Goal: Transaction & Acquisition: Purchase product/service

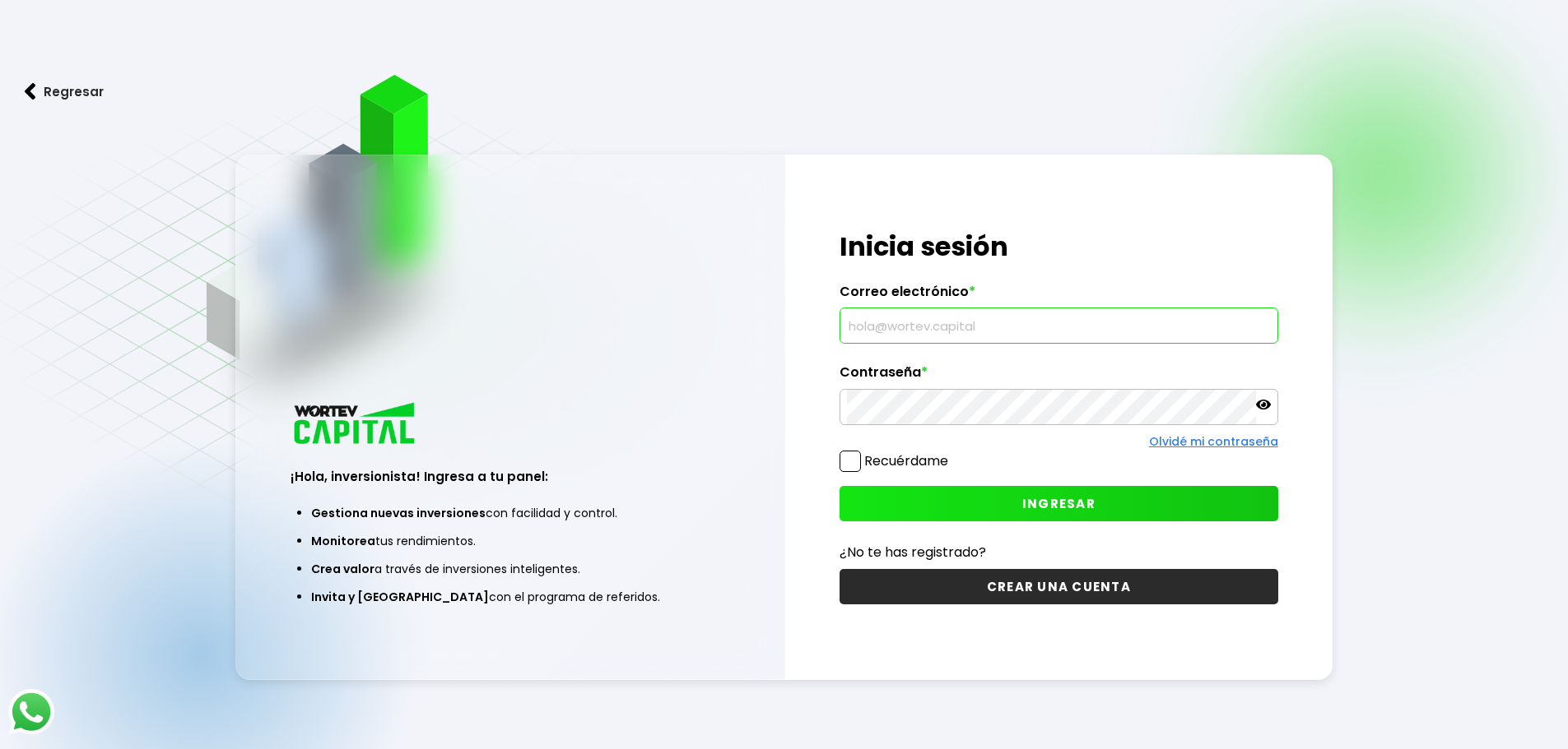
click at [915, 322] on input "text" at bounding box center [1059, 325] width 424 height 35
type input "[EMAIL_ADDRESS][DOMAIN_NAME]"
click at [1057, 505] on span "INGRESAR" at bounding box center [1059, 503] width 73 height 17
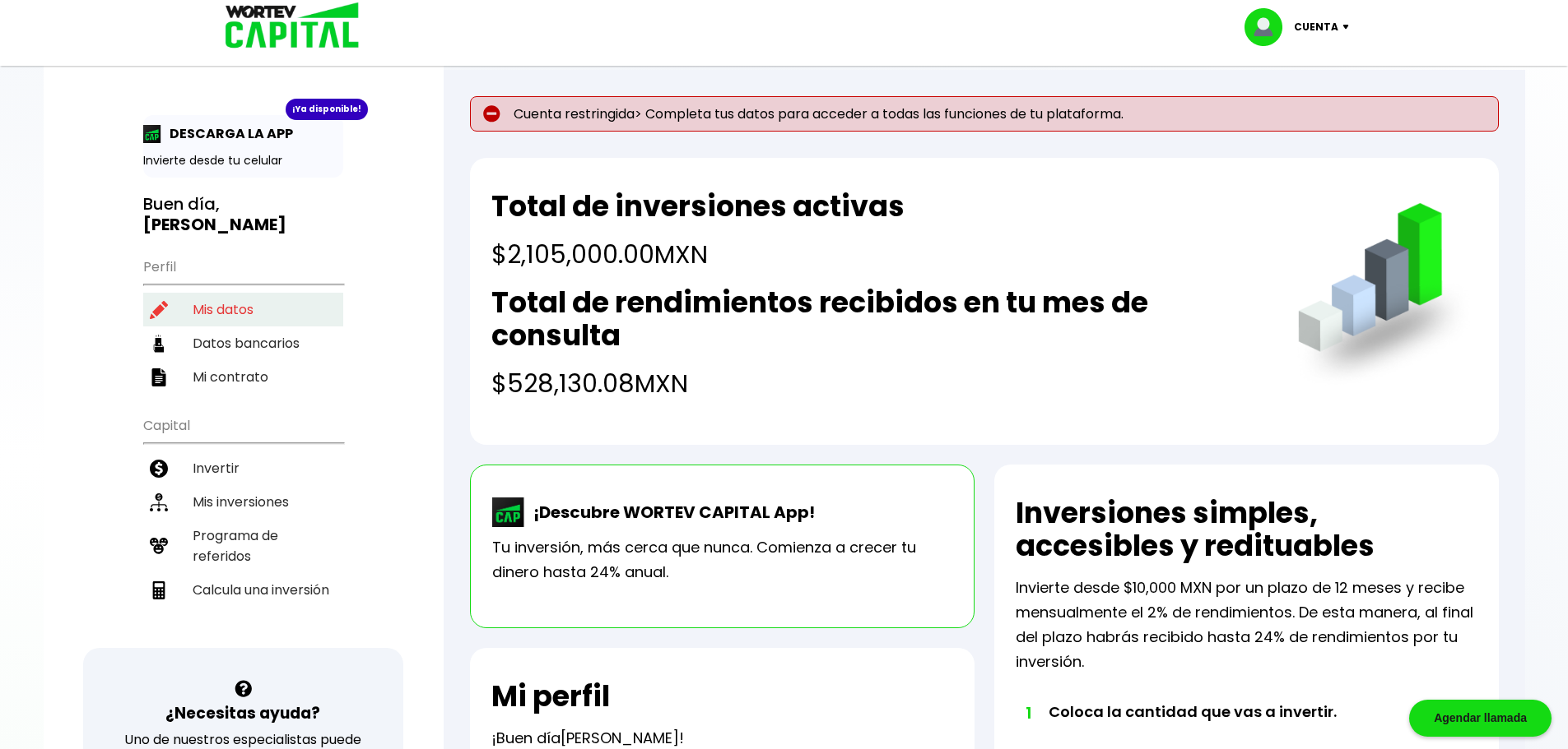
click at [191, 313] on li "Mis datos" at bounding box center [243, 310] width 200 height 34
select select "Hombre"
select select "Licenciatura"
select select "GR"
select select "BBVA Bancomer"
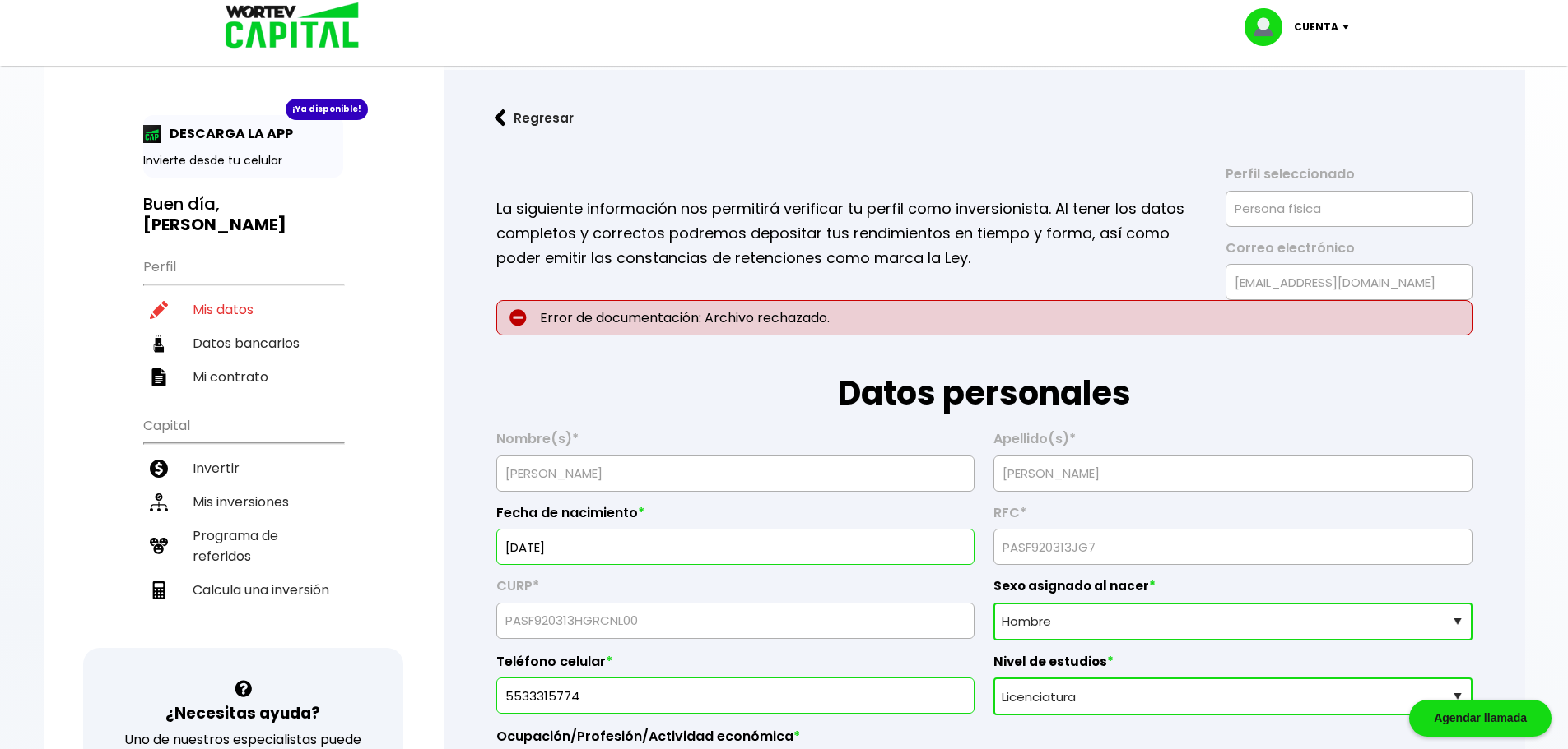
click at [231, 134] on p "DESCARGA LA APP" at bounding box center [227, 134] width 132 height 21
click at [226, 469] on li "Invertir" at bounding box center [243, 469] width 200 height 34
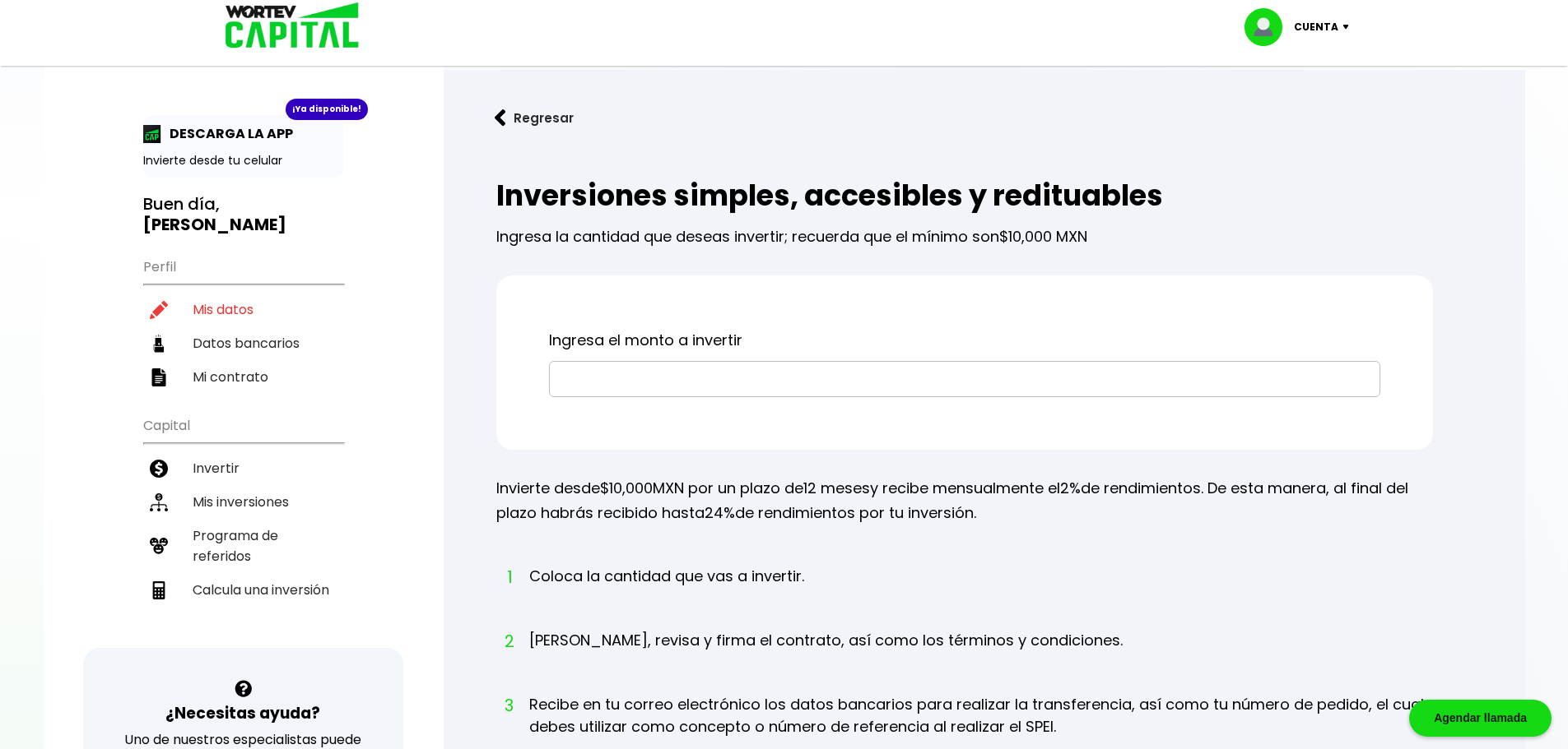
click at [533, 392] on div "Ingresa el monto a invertir" at bounding box center [964, 363] width 937 height 174
click at [576, 392] on input "text" at bounding box center [964, 378] width 817 height 35
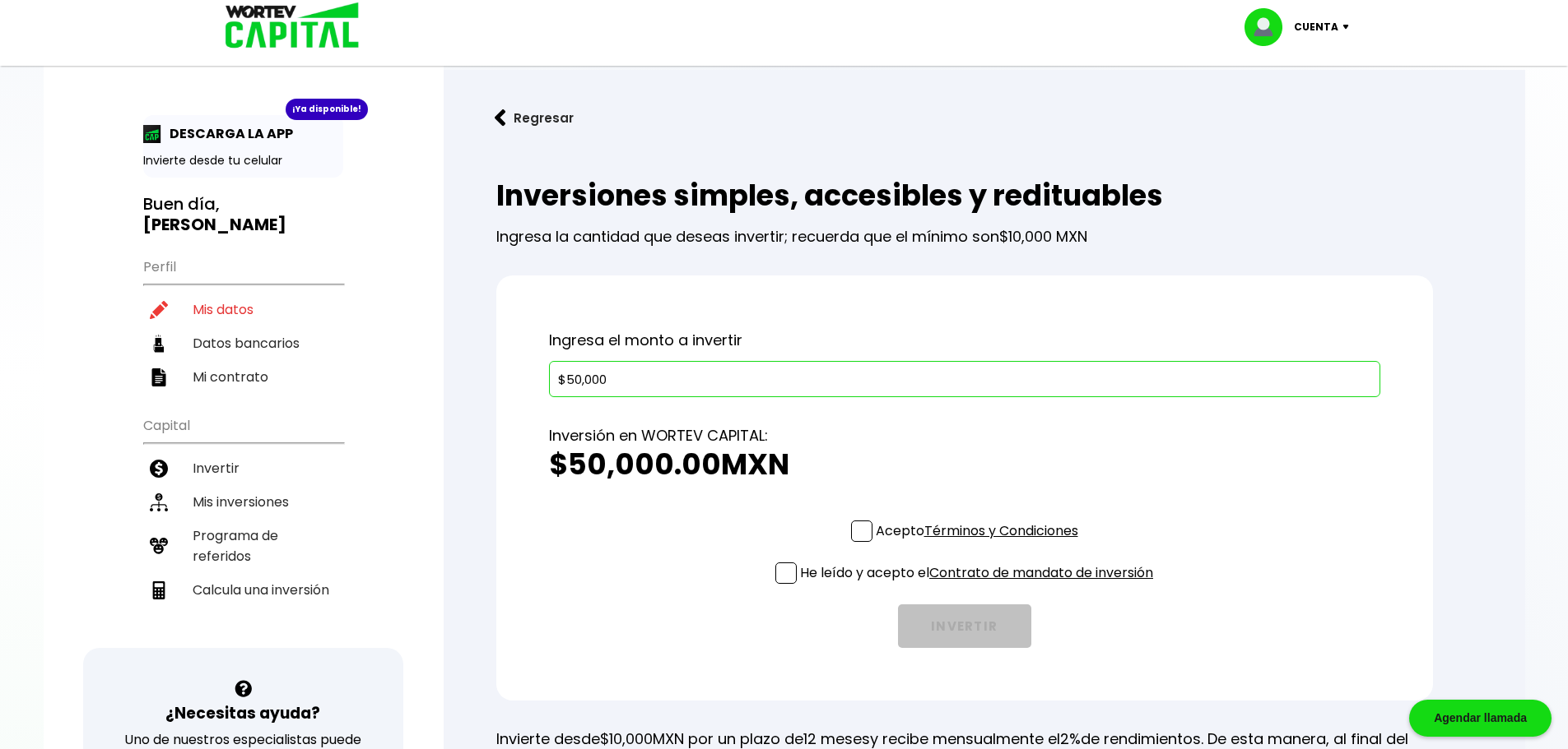
type input "$50,000"
click at [860, 529] on span at bounding box center [862, 532] width 22 height 22
click at [980, 544] on input "Acepto Términos y Condiciones" at bounding box center [980, 544] width 0 height 0
click at [775, 581] on span at bounding box center [786, 574] width 22 height 22
click at [980, 586] on input "He leído y acepto el Contrato de mandato de inversión" at bounding box center [980, 586] width 0 height 0
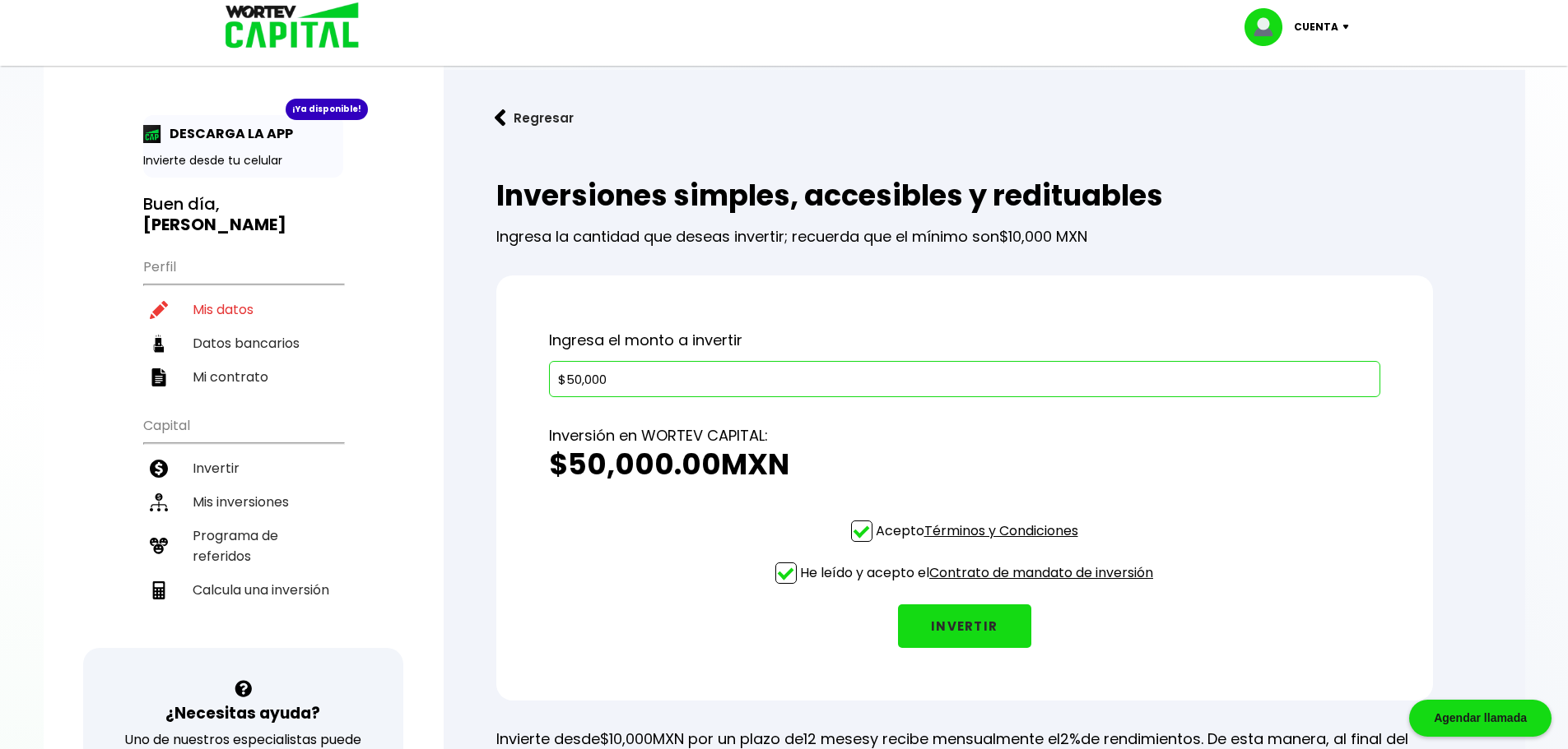
click at [949, 625] on button "INVERTIR" at bounding box center [964, 626] width 134 height 44
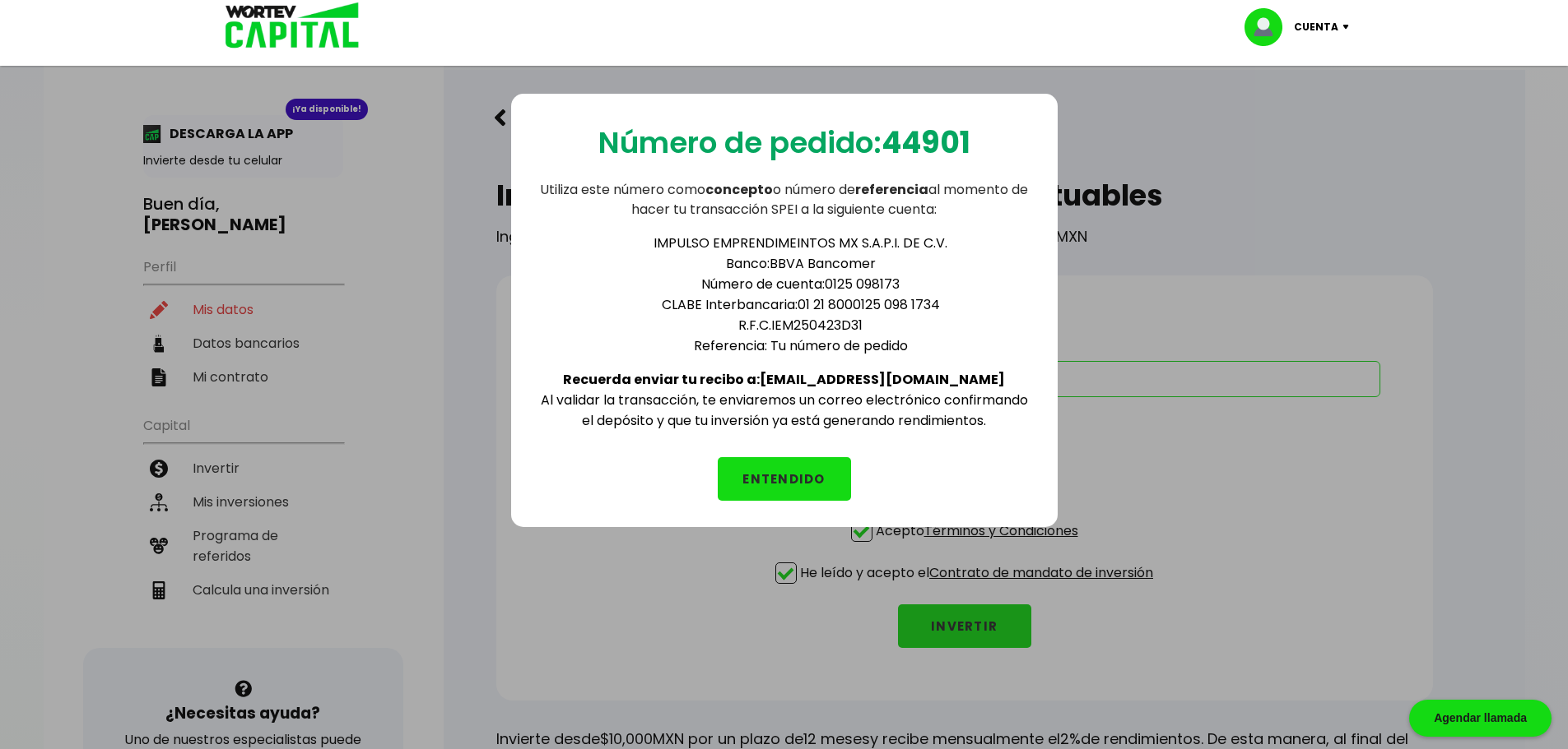
click at [785, 482] on button "ENTENDIDO" at bounding box center [784, 480] width 134 height 44
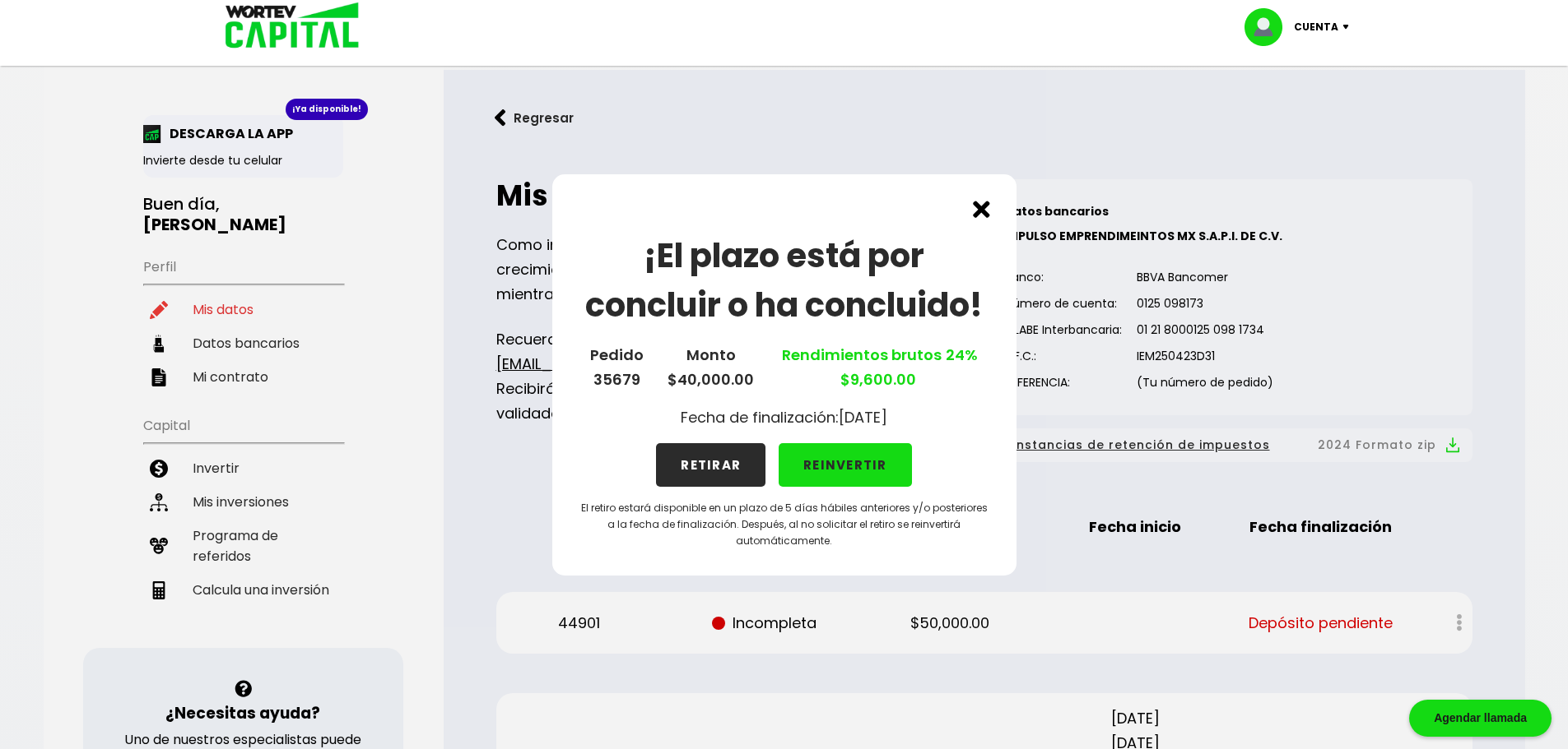
click at [853, 465] on button "REINVERTIR" at bounding box center [845, 466] width 134 height 44
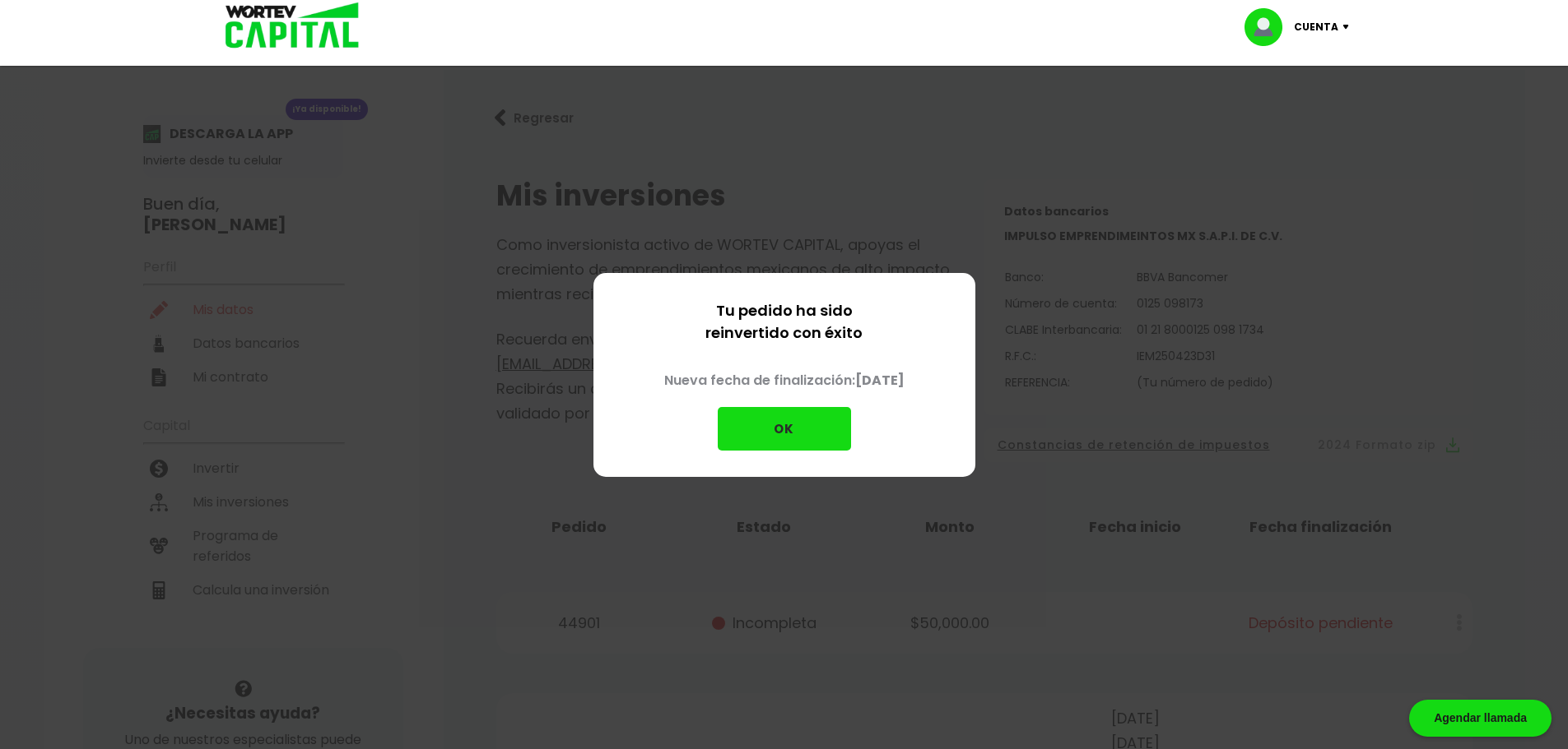
click at [820, 437] on button "OK" at bounding box center [784, 429] width 134 height 44
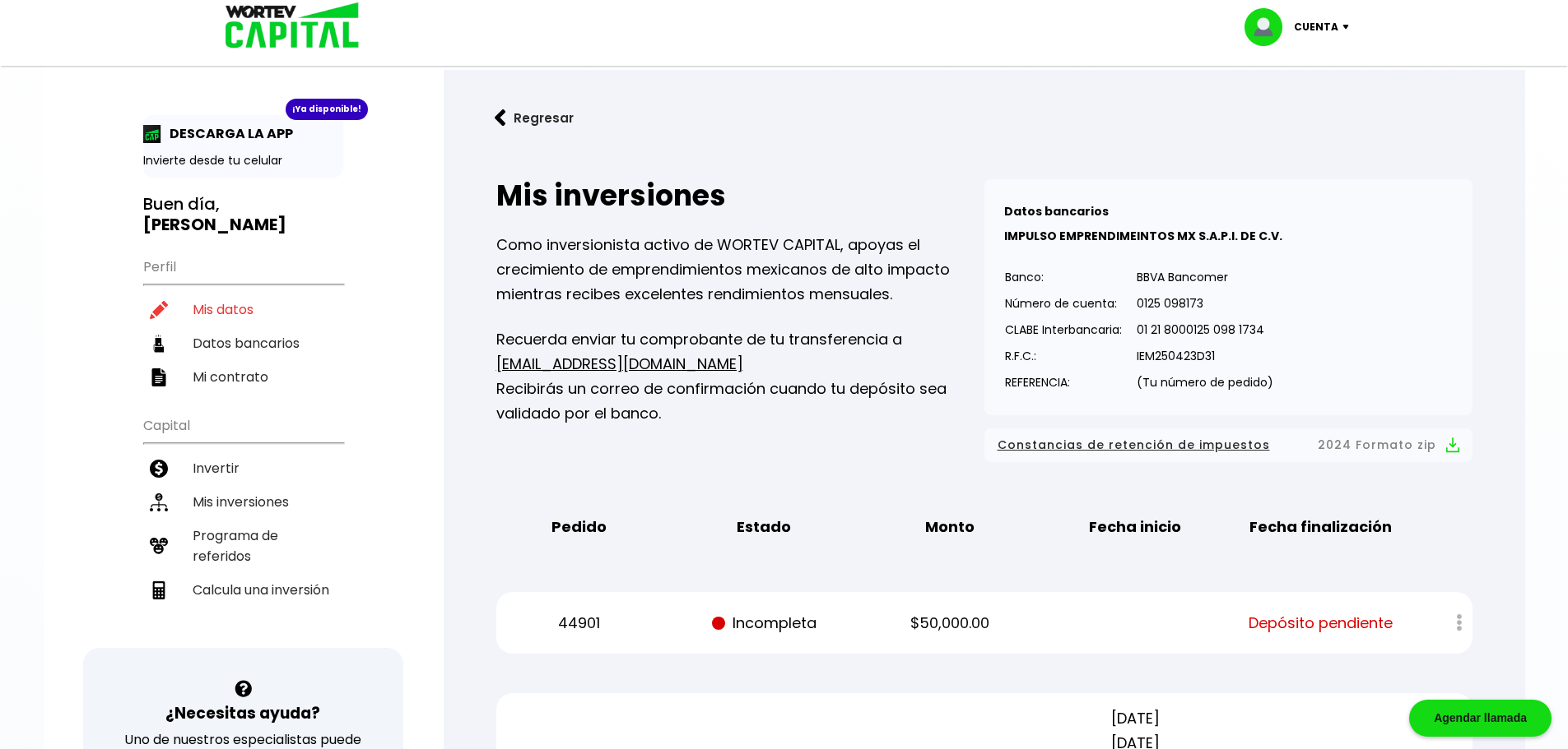
click at [216, 218] on b "[PERSON_NAME]" at bounding box center [214, 224] width 143 height 23
click at [285, 33] on img at bounding box center [286, 27] width 158 height 54
click at [192, 217] on b "[PERSON_NAME]" at bounding box center [214, 224] width 143 height 23
click at [167, 265] on ul "Perfil Mis datos Datos bancarios Mi contrato" at bounding box center [243, 321] width 200 height 146
click at [1312, 28] on p "Cuenta" at bounding box center [1315, 27] width 45 height 25
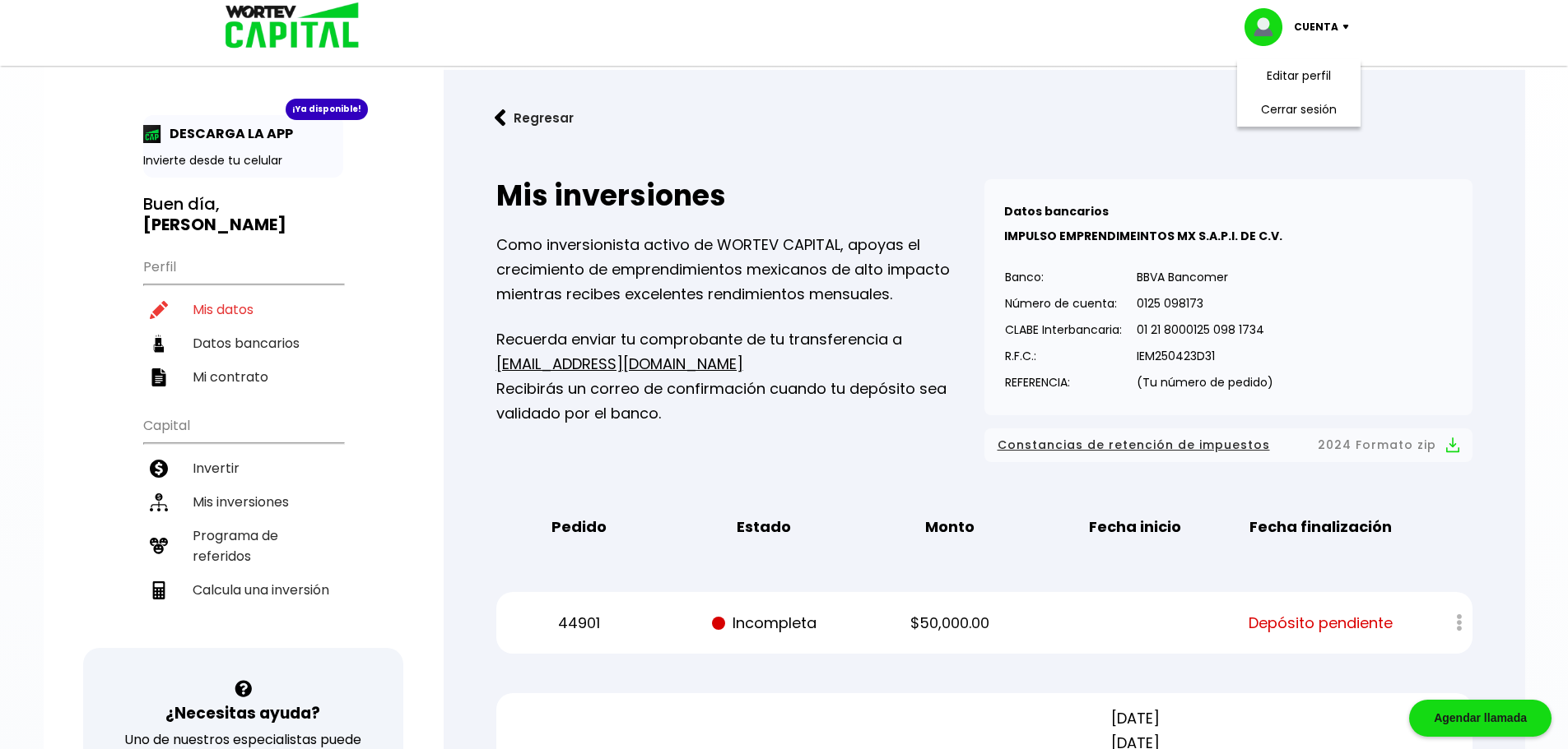
click at [1272, 29] on img at bounding box center [1270, 27] width 50 height 38
click at [1264, 32] on img at bounding box center [1270, 27] width 50 height 38
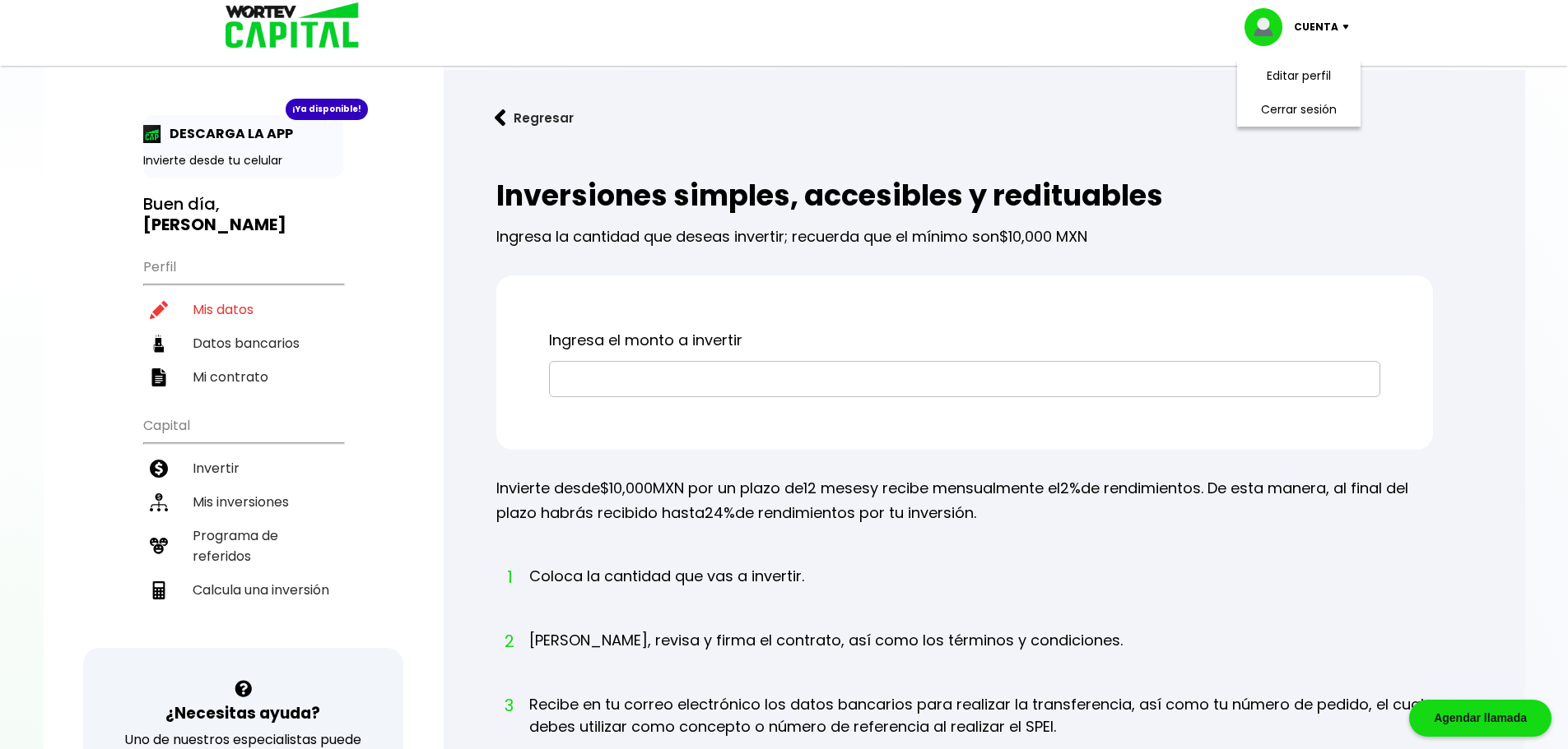
select select "Hombre"
select select "Licenciatura"
select select "GR"
select select "BBVA Bancomer"
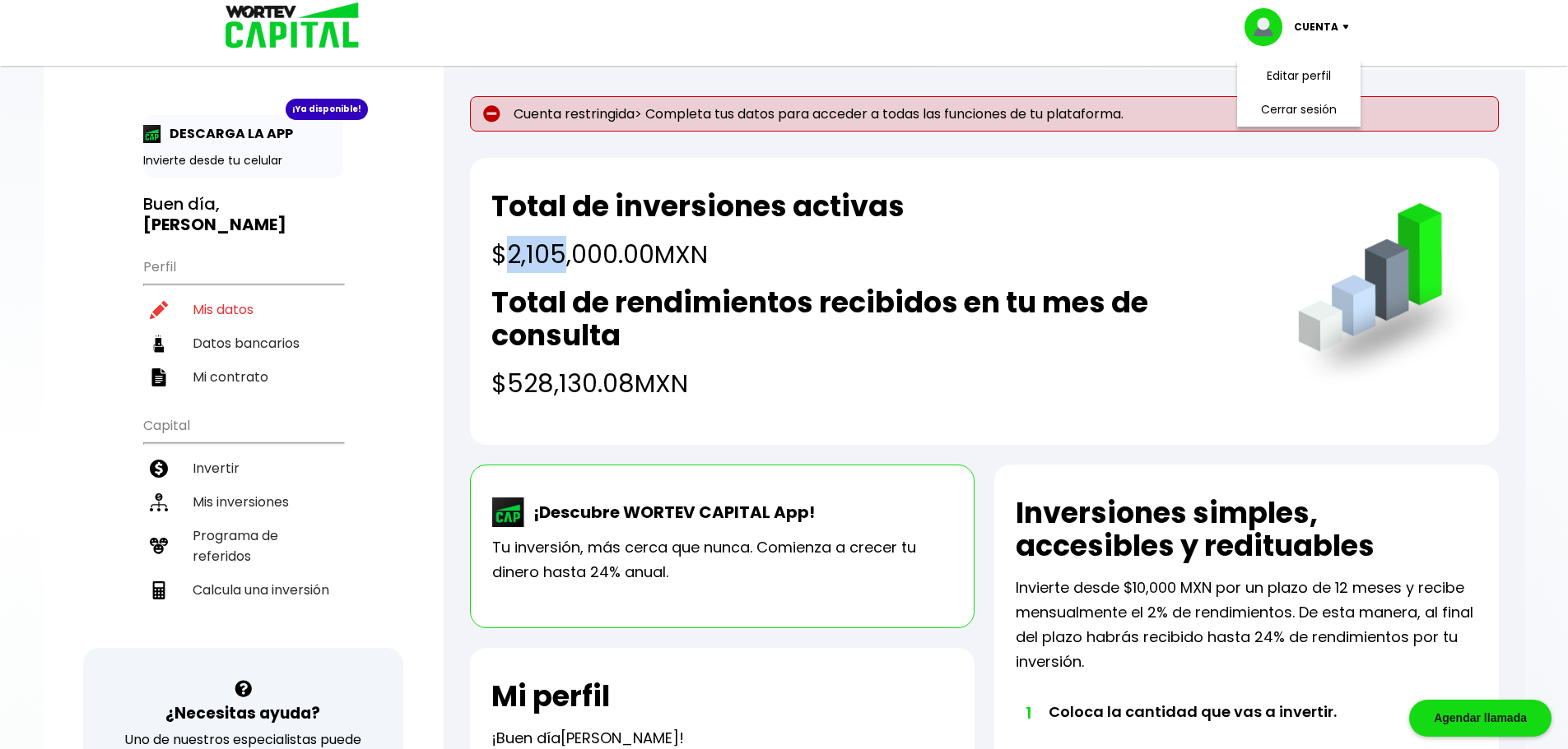
drag, startPoint x: 508, startPoint y: 255, endPoint x: 563, endPoint y: 260, distance: 55.2
click at [563, 260] on h4 "$2,105,000.00 MXN" at bounding box center [698, 254] width 413 height 37
click at [696, 229] on div "Total de inversiones activas $2,105,000.00 MXN" at bounding box center [698, 232] width 413 height 83
